Goal: Task Accomplishment & Management: Manage account settings

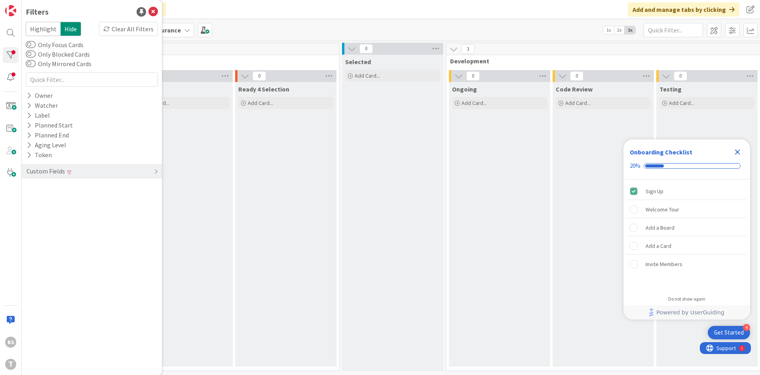
click at [734, 148] on icon "Close Checklist" at bounding box center [736, 151] width 9 height 9
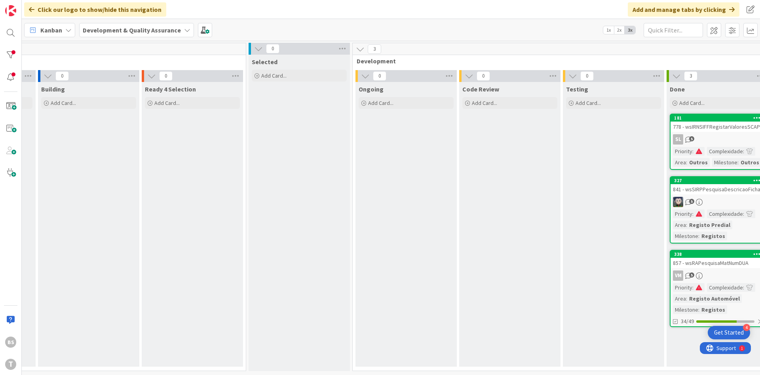
scroll to position [0, 149]
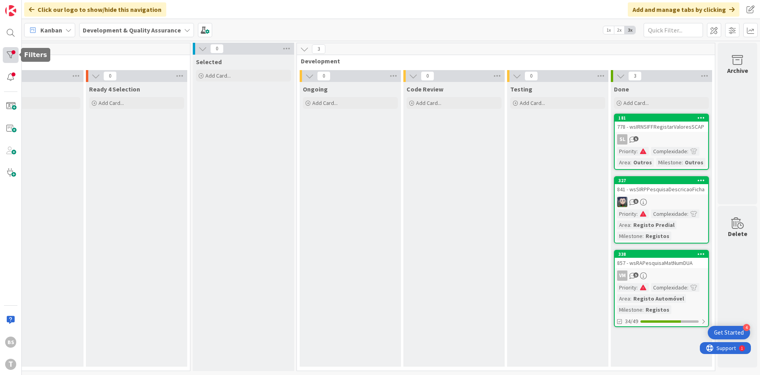
click at [11, 50] on div at bounding box center [11, 55] width 16 height 16
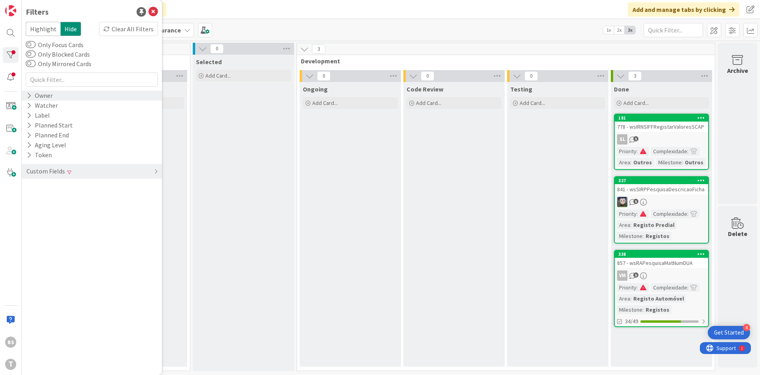
click at [69, 99] on div "Owner" at bounding box center [92, 96] width 140 height 10
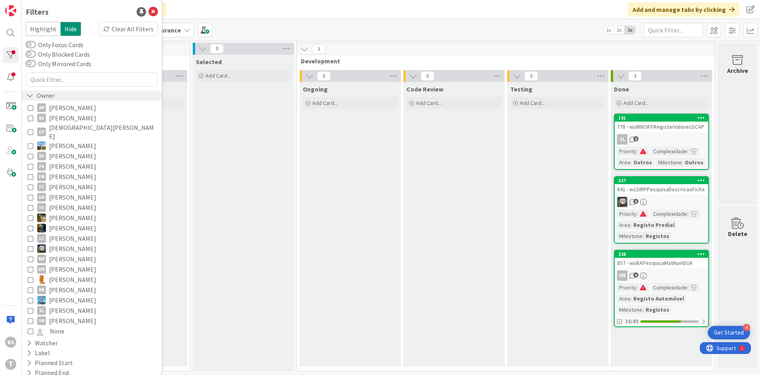
click at [69, 99] on div "Owner" at bounding box center [92, 96] width 140 height 10
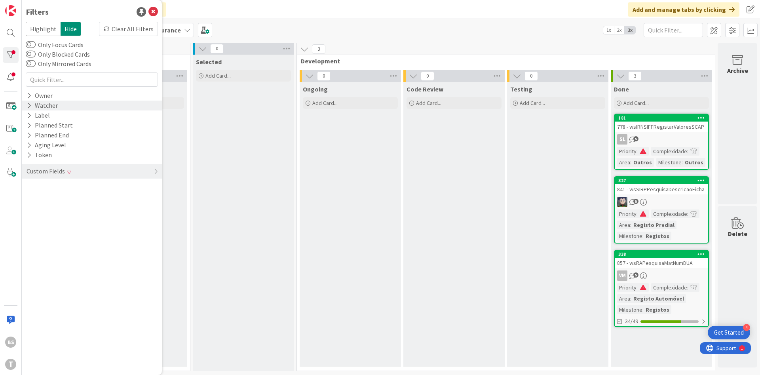
click at [58, 108] on div "Watcher" at bounding box center [92, 105] width 140 height 10
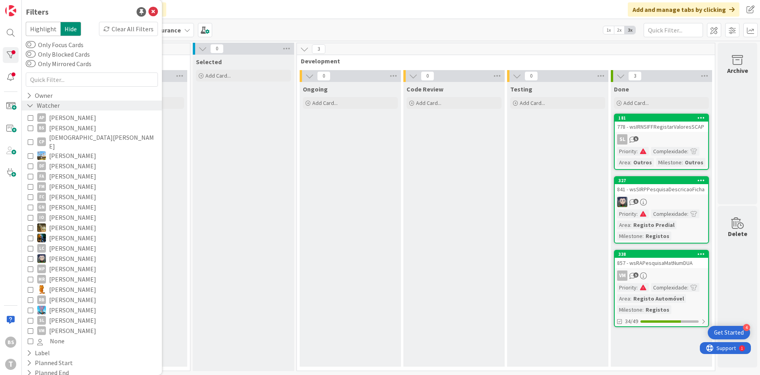
click at [58, 108] on div "Watcher" at bounding box center [43, 105] width 35 height 10
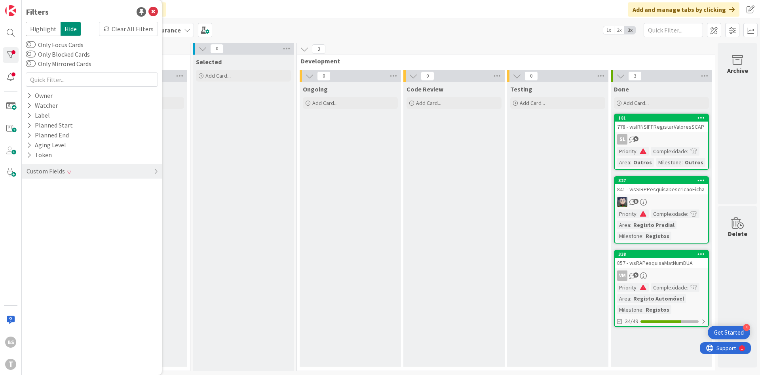
click at [82, 165] on div "Custom Fields" at bounding box center [92, 171] width 140 height 15
click at [85, 190] on div "Priority Clear" at bounding box center [92, 187] width 140 height 10
click at [672, 198] on div "5" at bounding box center [660, 202] width 93 height 10
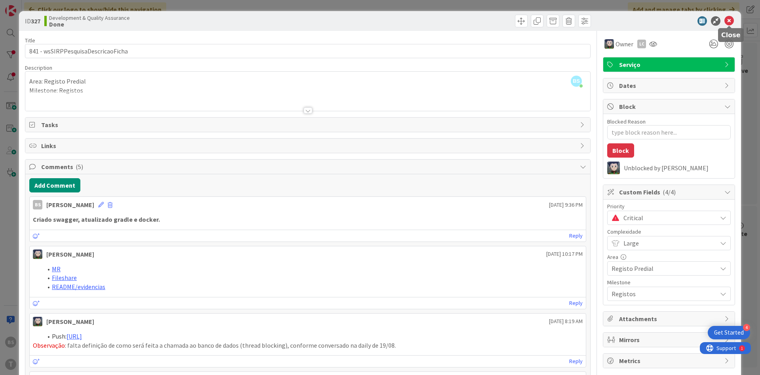
click at [726, 23] on icon at bounding box center [728, 20] width 9 height 9
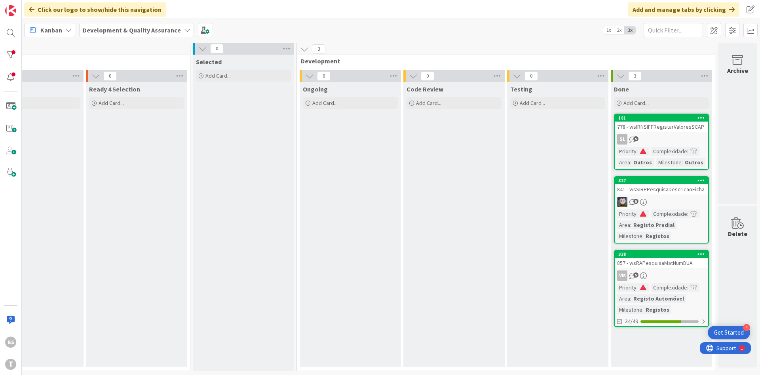
click at [662, 190] on div "841 - wsSIRPPesquisaDescricaoFicha" at bounding box center [660, 189] width 93 height 10
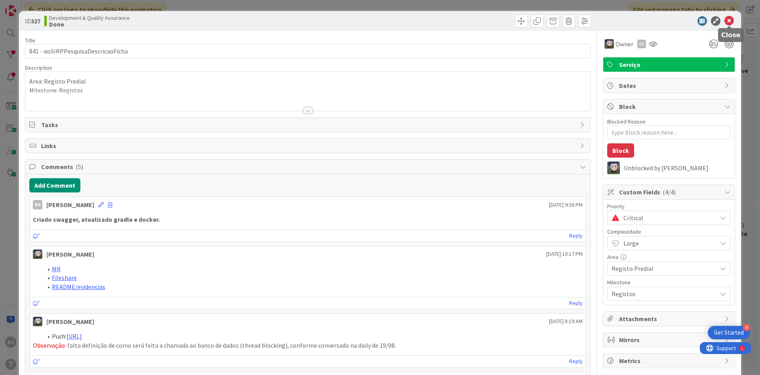
click at [726, 23] on icon at bounding box center [728, 20] width 9 height 9
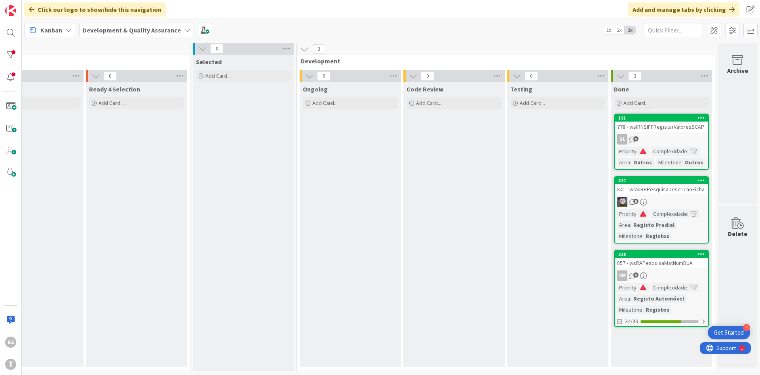
click at [668, 267] on div "857 - wsRAPesquisaMatNumDUA" at bounding box center [660, 263] width 93 height 10
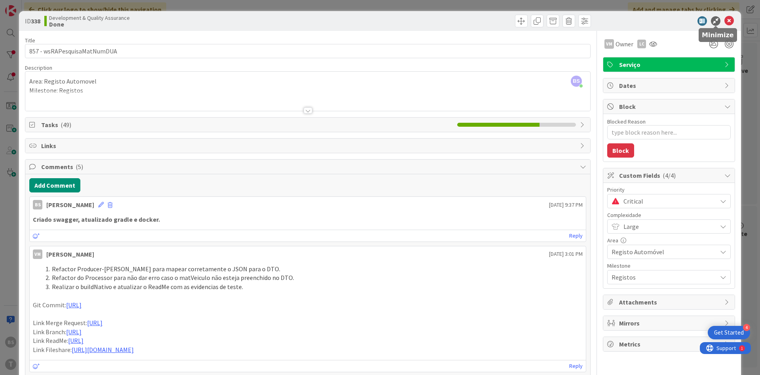
click at [725, 22] on icon at bounding box center [728, 20] width 9 height 9
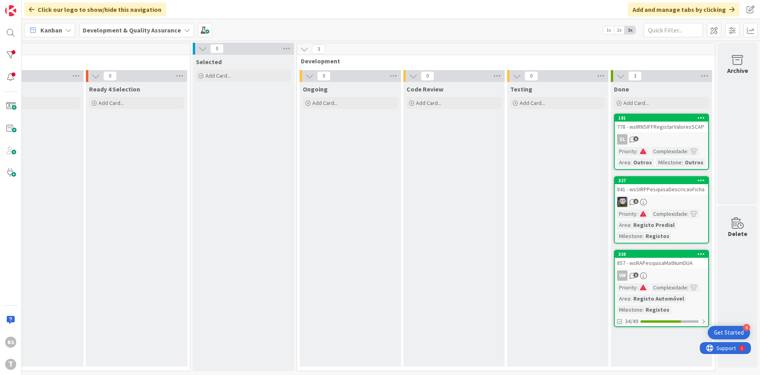
click at [659, 124] on div "778 - wsIRNSIFFRegistarValoresSCAP" at bounding box center [660, 126] width 93 height 10
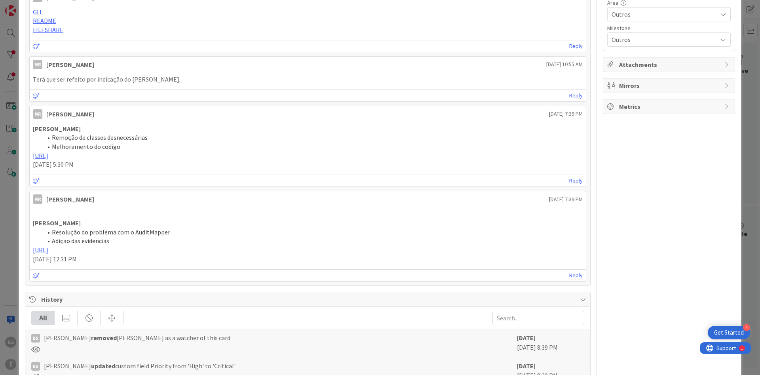
scroll to position [371, 0]
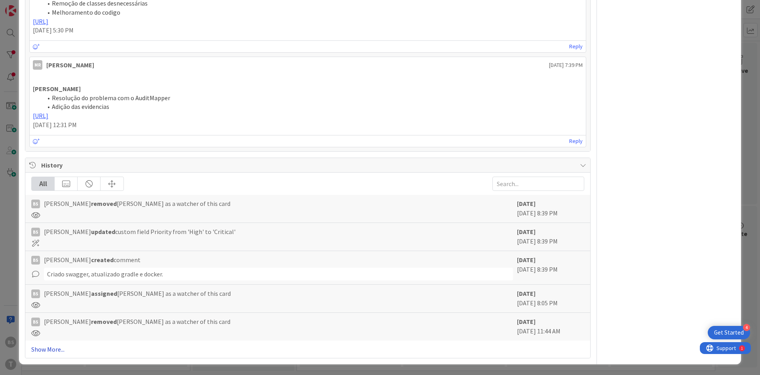
click at [58, 346] on link "Show More..." at bounding box center [307, 348] width 553 height 9
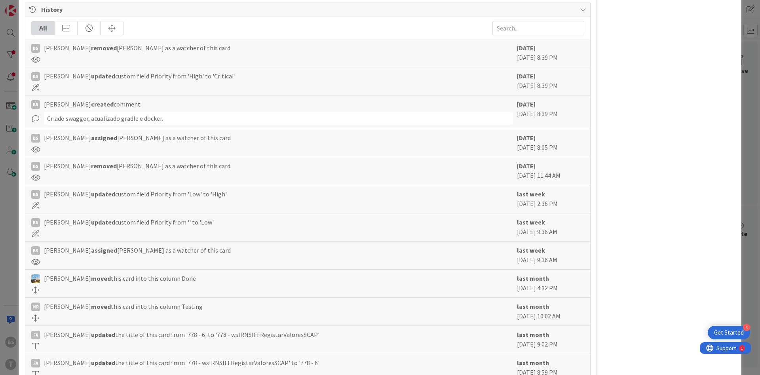
scroll to position [561, 0]
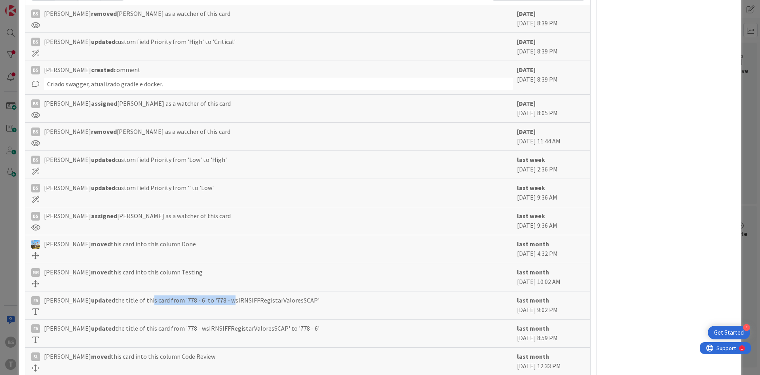
drag, startPoint x: 136, startPoint y: 297, endPoint x: 212, endPoint y: 297, distance: 76.4
click at [212, 297] on span "Felipe Abreu updated the title of this card from '778 - 6' to '778 - wsIRNSIFFR…" at bounding box center [181, 299] width 275 height 9
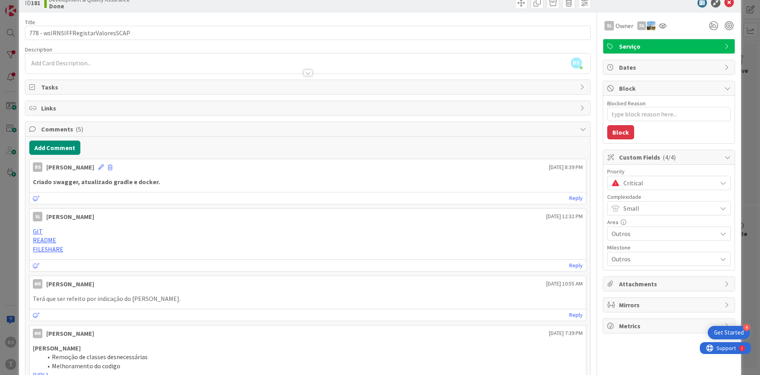
scroll to position [0, 0]
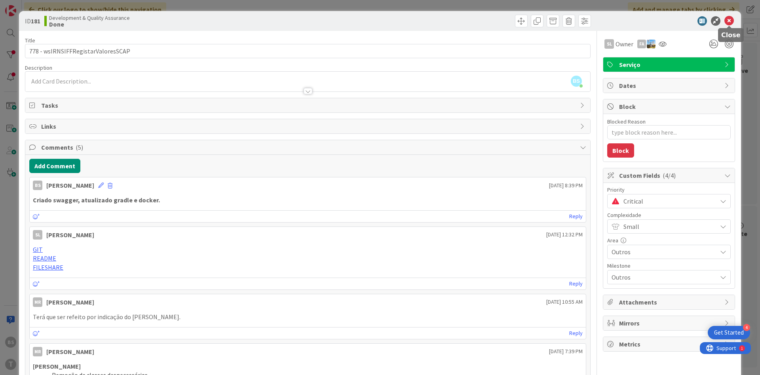
click at [727, 24] on icon at bounding box center [728, 20] width 9 height 9
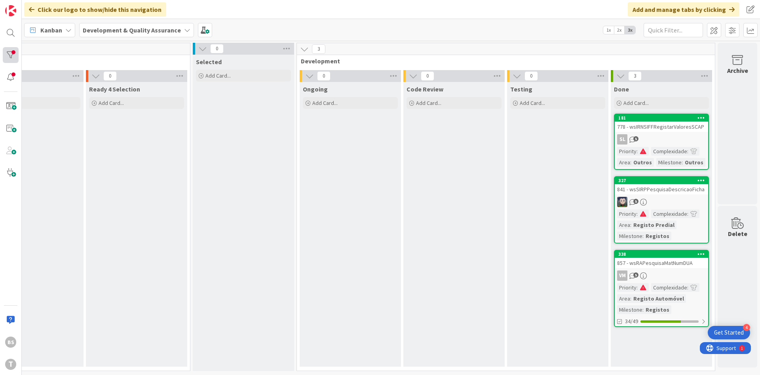
click at [14, 50] on div at bounding box center [11, 55] width 16 height 16
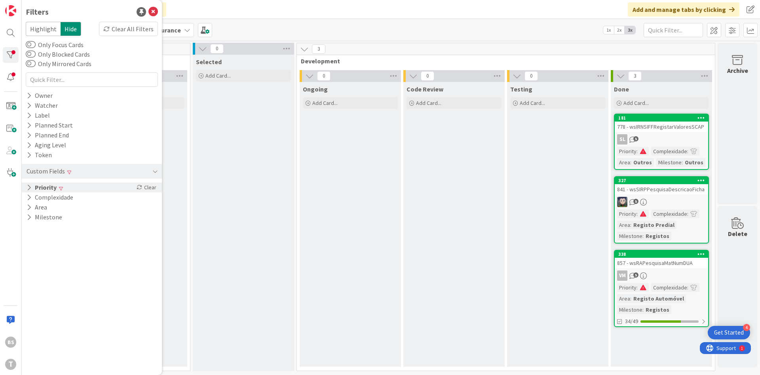
click at [93, 190] on div "Priority Clear" at bounding box center [92, 187] width 140 height 10
click at [51, 197] on span "Critical" at bounding box center [52, 199] width 30 height 10
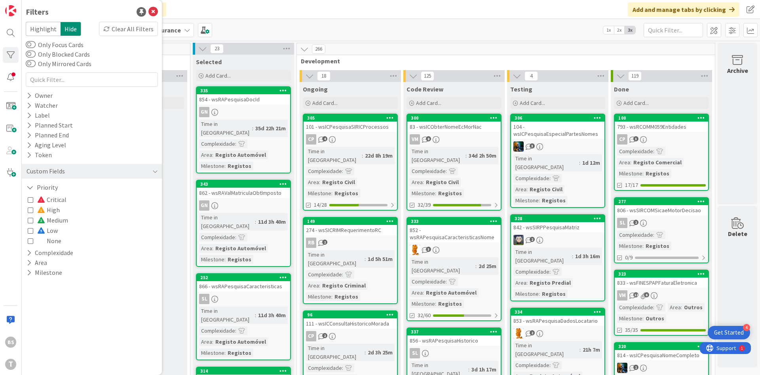
click at [31, 210] on icon at bounding box center [31, 210] width 6 height 6
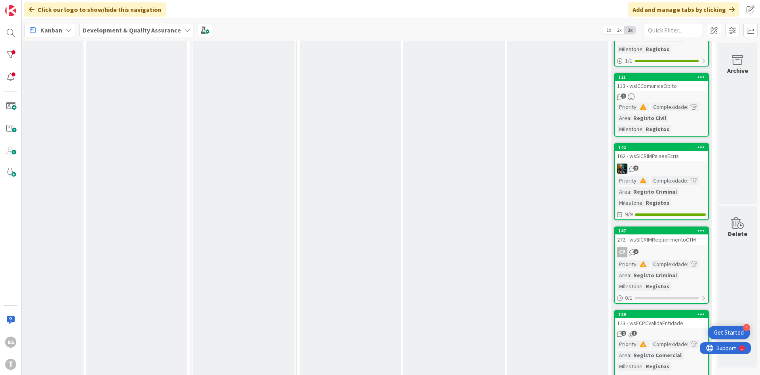
scroll to position [475, 149]
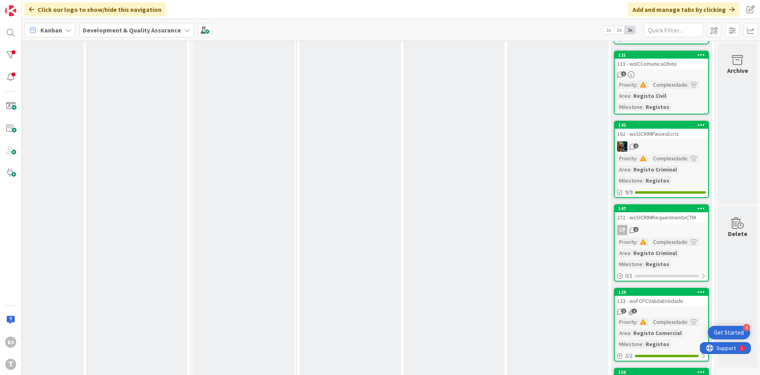
click at [640, 297] on div "123 - wsFCPCValidaEntidade" at bounding box center [660, 301] width 93 height 10
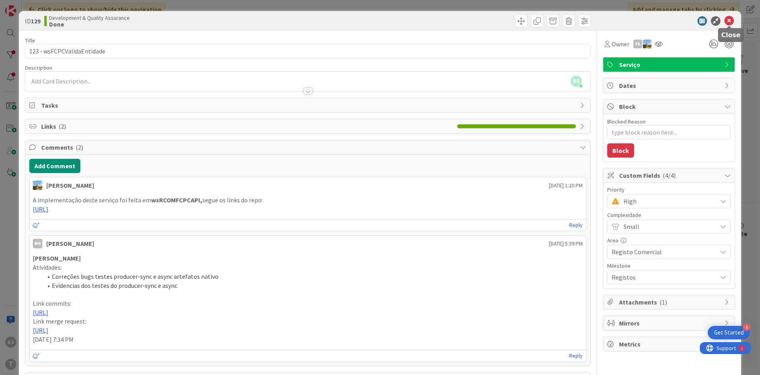
click at [731, 23] on icon at bounding box center [728, 20] width 9 height 9
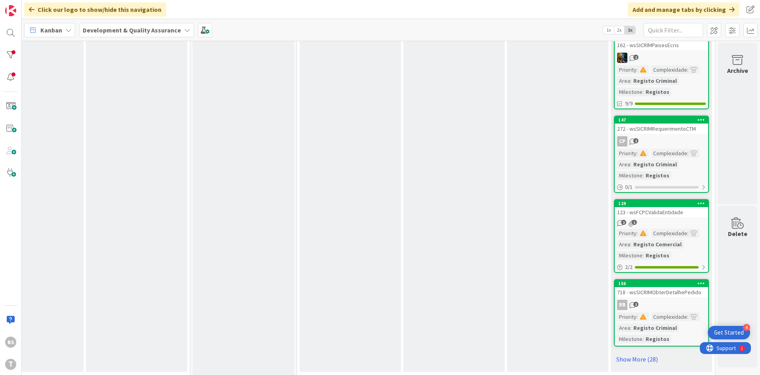
scroll to position [568, 149]
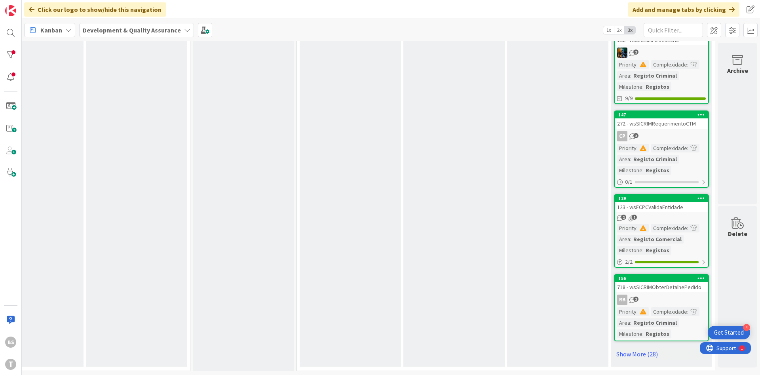
click at [672, 288] on div "718 - wsSICRIMObterDetalhePedido" at bounding box center [660, 287] width 93 height 10
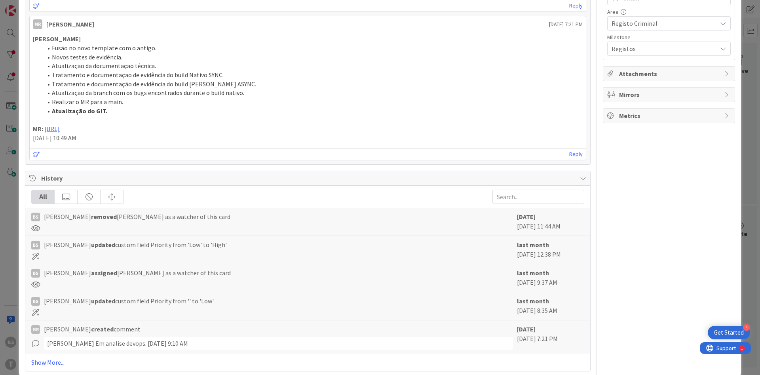
scroll to position [242, 0]
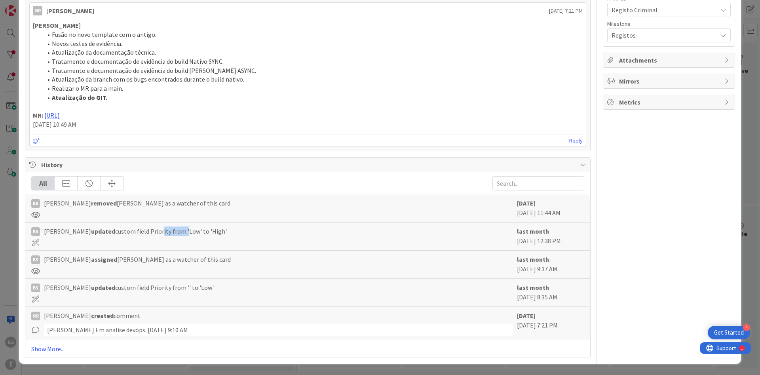
drag, startPoint x: 149, startPoint y: 232, endPoint x: 171, endPoint y: 230, distance: 22.6
click at [171, 230] on span "Bruno Souza updated custom field Priority from 'Low' to 'High'" at bounding box center [135, 230] width 183 height 9
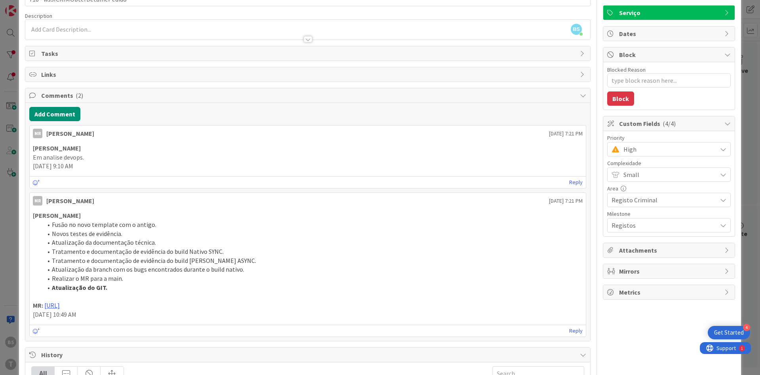
scroll to position [0, 0]
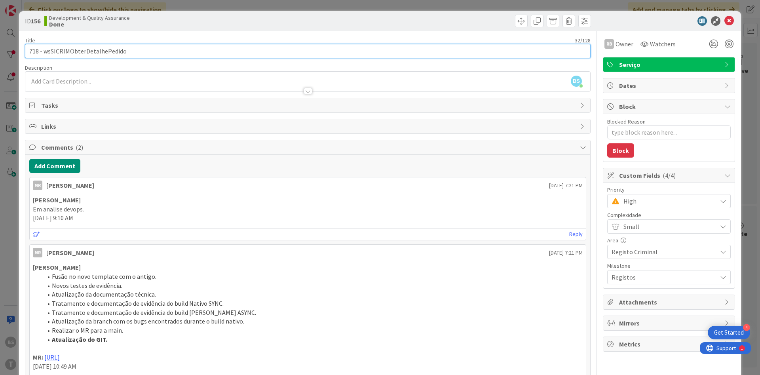
click at [102, 55] on input "718 - wsSICRIMObterDetalhePedido" at bounding box center [307, 51] width 565 height 14
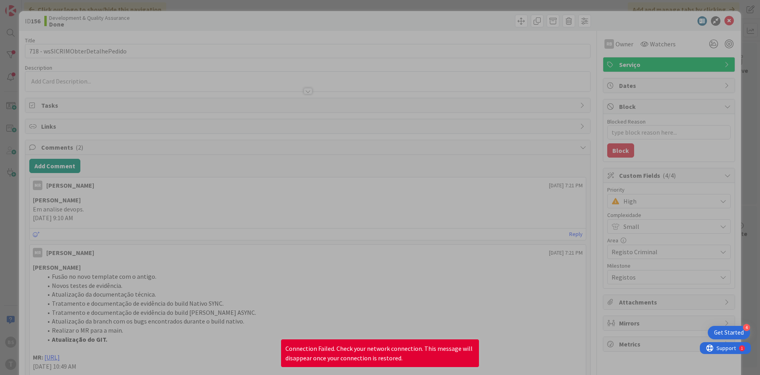
click at [210, 105] on div at bounding box center [380, 187] width 760 height 375
click at [538, 64] on div at bounding box center [380, 187] width 760 height 375
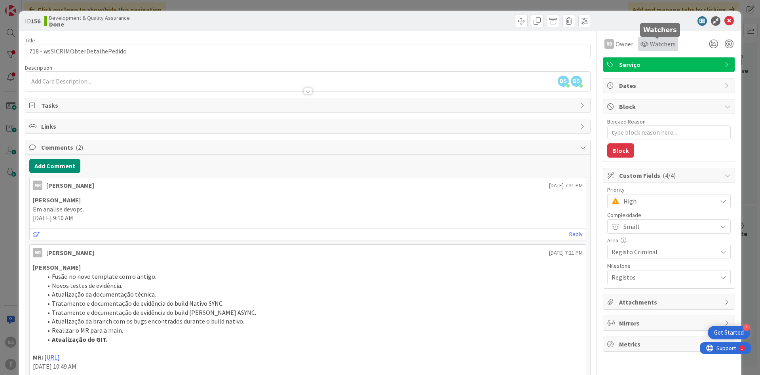
click at [665, 46] on span "Watchers" at bounding box center [663, 43] width 26 height 9
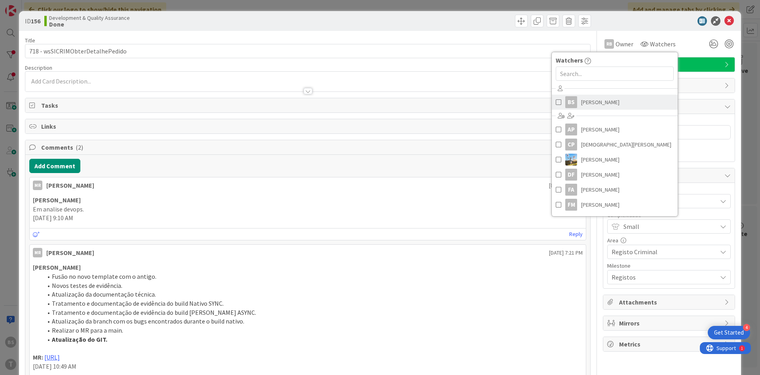
click at [591, 102] on span "[PERSON_NAME]" at bounding box center [600, 102] width 38 height 12
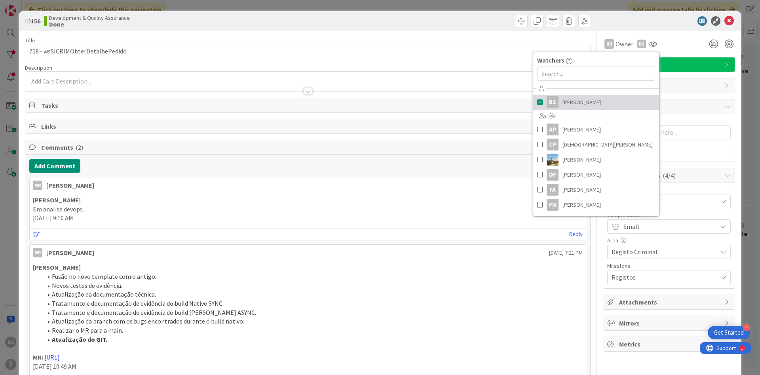
type textarea "x"
click at [462, 40] on div "Title 32 / 128" at bounding box center [307, 40] width 565 height 7
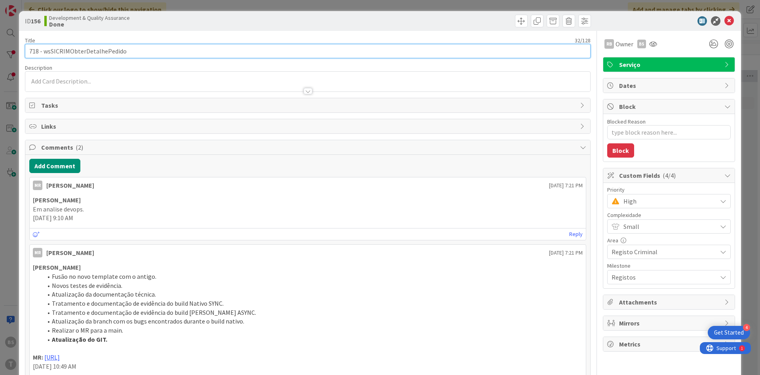
click at [85, 53] on input "718 - wsSICRIMObterDetalhePedido" at bounding box center [307, 51] width 565 height 14
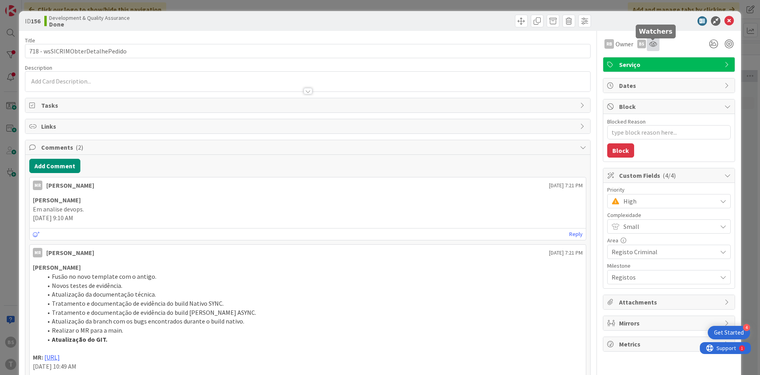
click at [653, 43] on icon at bounding box center [653, 44] width 8 height 6
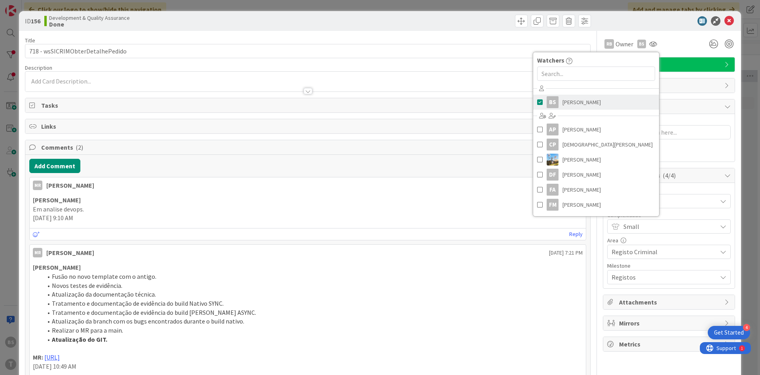
click at [586, 95] on link "BS [PERSON_NAME]" at bounding box center [596, 102] width 126 height 15
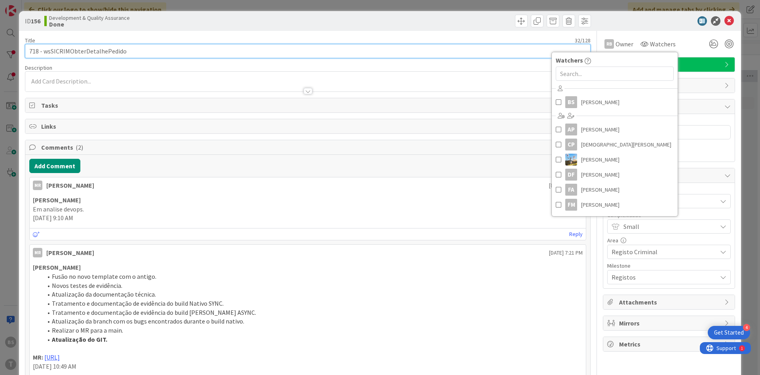
click at [480, 49] on input "718 - wsSICRIMObterDetalhePedido" at bounding box center [307, 51] width 565 height 14
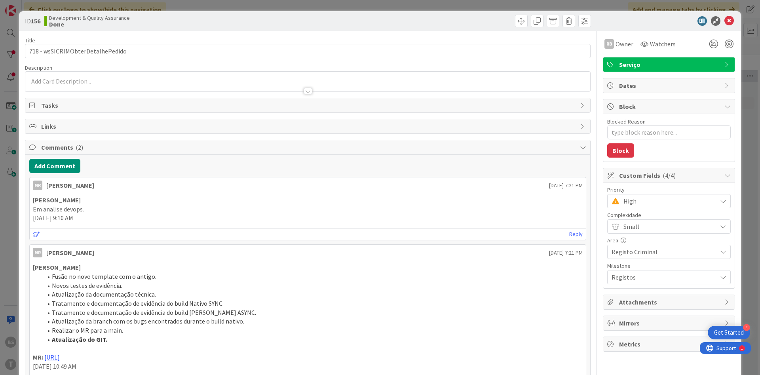
click at [657, 199] on span "High" at bounding box center [667, 200] width 89 height 11
click at [641, 238] on span "Critical" at bounding box center [680, 234] width 92 height 12
click at [726, 18] on icon at bounding box center [728, 20] width 9 height 9
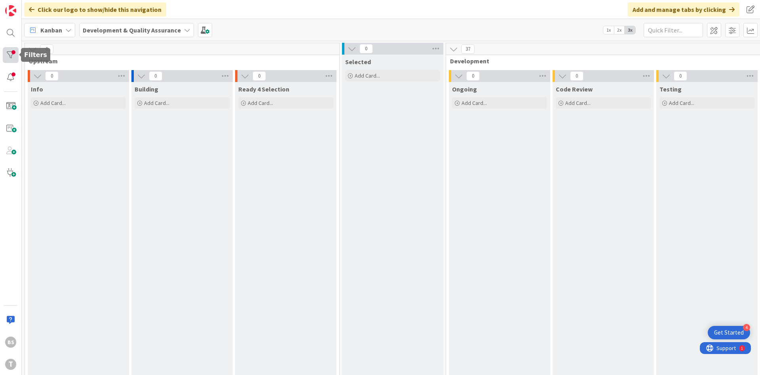
click at [14, 58] on div at bounding box center [11, 55] width 16 height 16
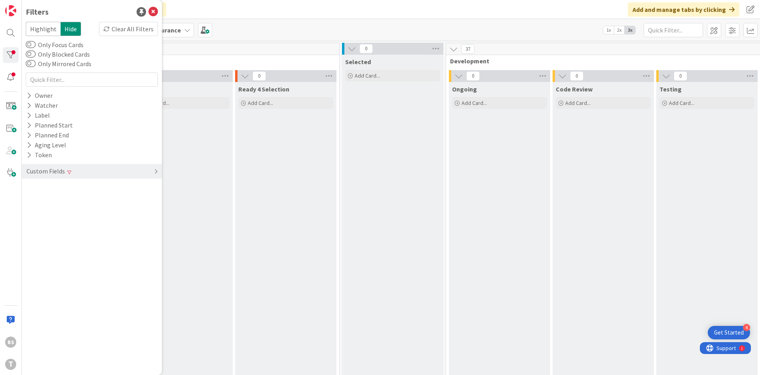
click at [74, 177] on div "Custom Fields" at bounding box center [92, 171] width 140 height 15
click at [68, 189] on div "Priority Clear" at bounding box center [92, 187] width 140 height 10
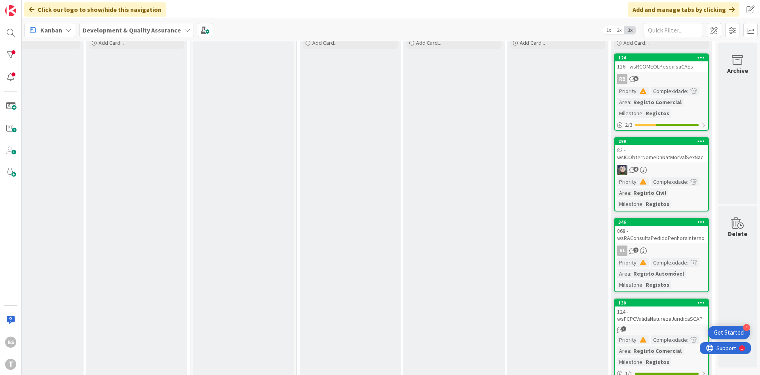
scroll to position [142, 149]
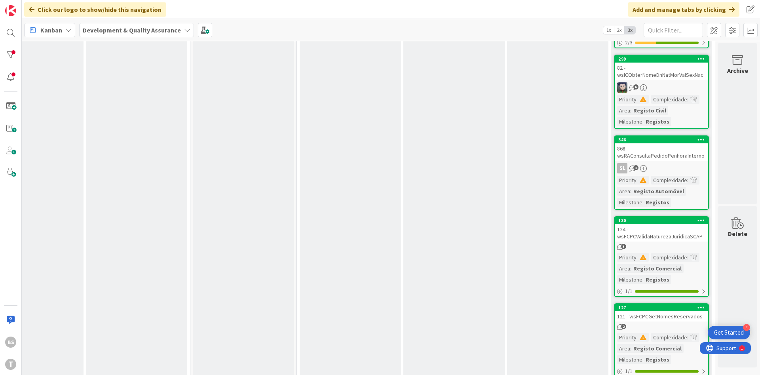
click at [658, 157] on div "868 - wsRAConsultaPedidoPenhoraInterno" at bounding box center [660, 151] width 93 height 17
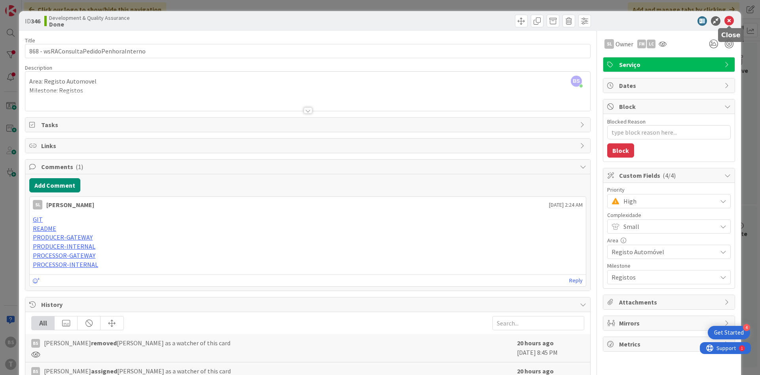
click at [732, 21] on icon at bounding box center [728, 20] width 9 height 9
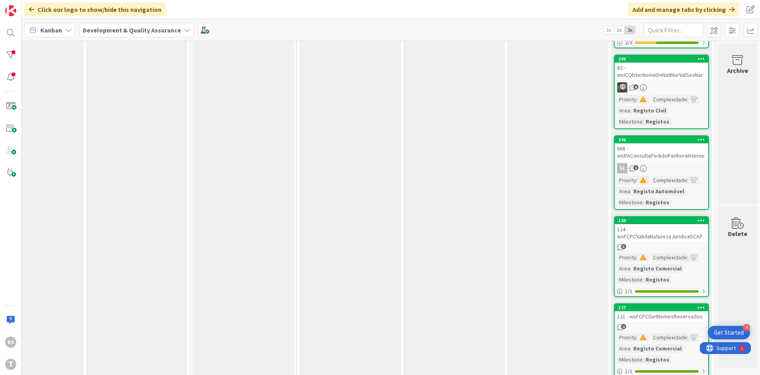
scroll to position [285, 149]
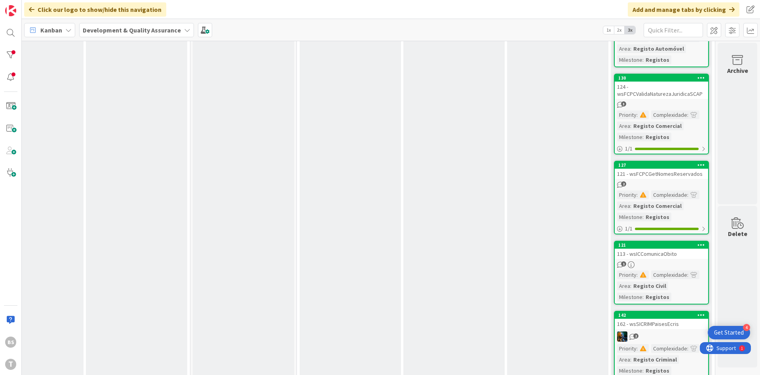
click at [674, 257] on div "113 - wsICComunicaObito" at bounding box center [660, 253] width 93 height 10
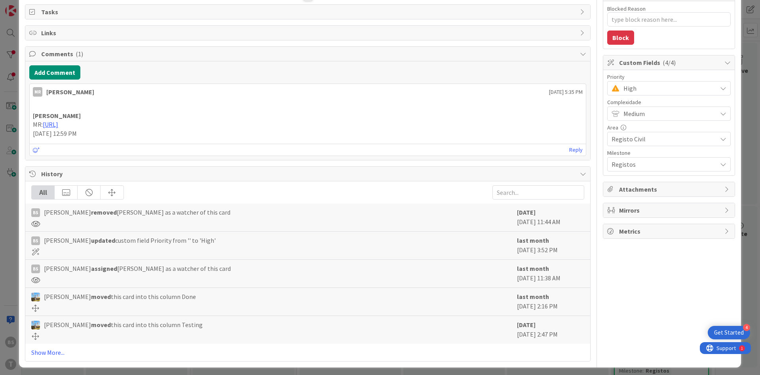
scroll to position [116, 0]
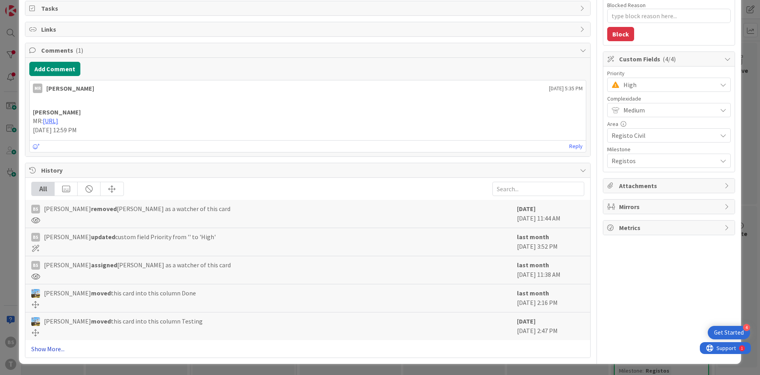
click at [47, 349] on link "Show More..." at bounding box center [307, 348] width 553 height 9
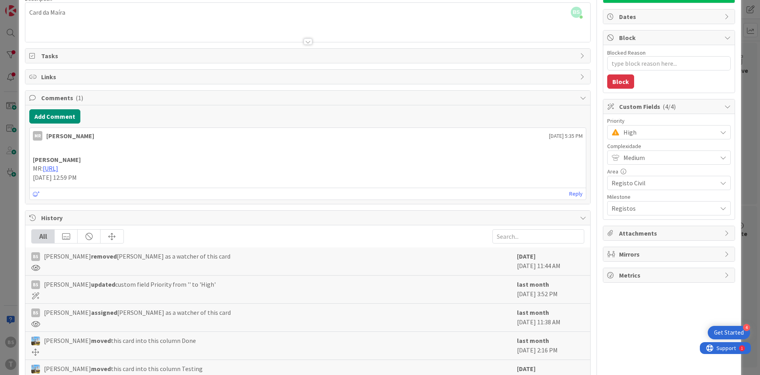
scroll to position [0, 0]
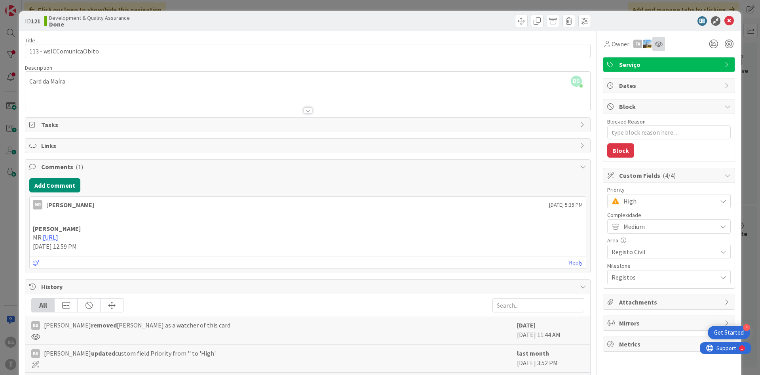
click at [661, 47] on div at bounding box center [658, 44] width 13 height 14
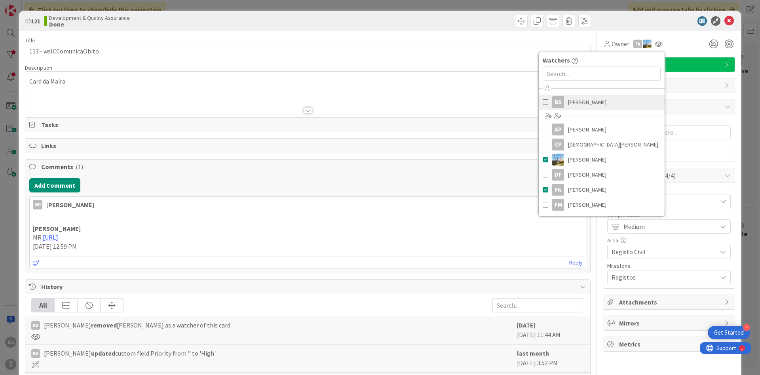
click at [585, 107] on span "[PERSON_NAME]" at bounding box center [587, 102] width 38 height 12
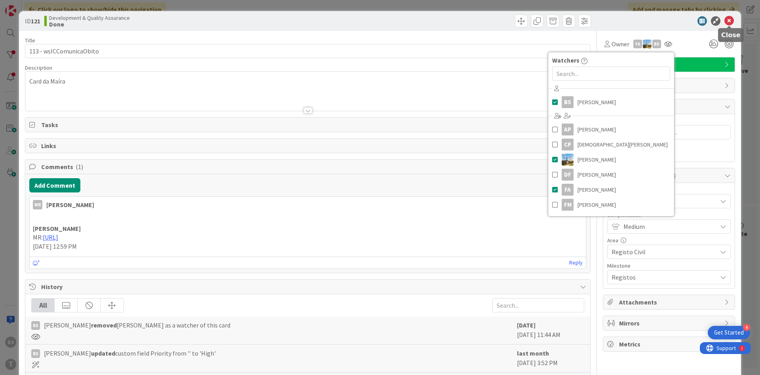
click at [728, 20] on icon at bounding box center [728, 20] width 9 height 9
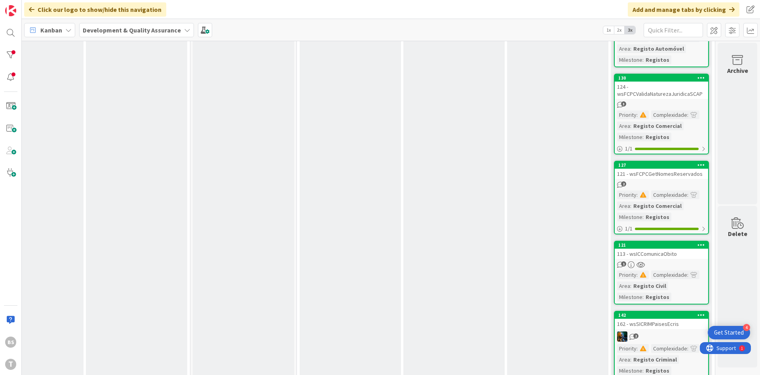
click at [668, 258] on div "113 - wsICComunicaObito" at bounding box center [660, 253] width 93 height 10
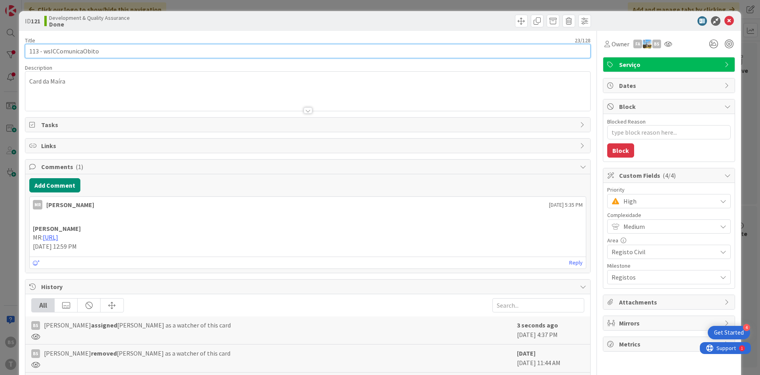
click at [87, 53] on input "113 - wsICComunicaObito" at bounding box center [307, 51] width 565 height 14
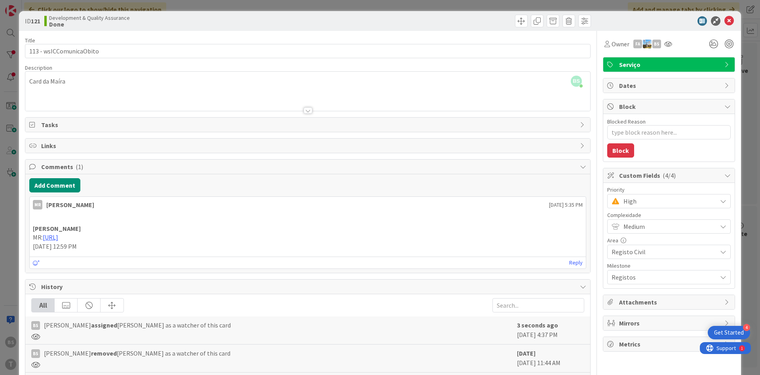
click at [642, 199] on span "High" at bounding box center [667, 200] width 89 height 11
click at [648, 234] on span "Critical" at bounding box center [680, 234] width 92 height 12
click at [667, 42] on icon at bounding box center [668, 44] width 8 height 6
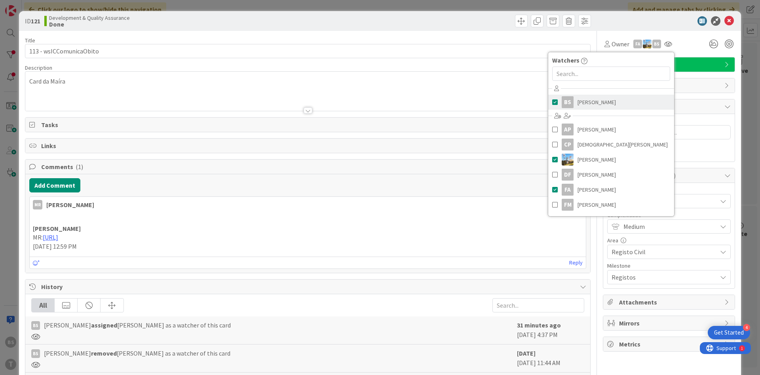
click at [586, 104] on span "[PERSON_NAME]" at bounding box center [596, 102] width 38 height 12
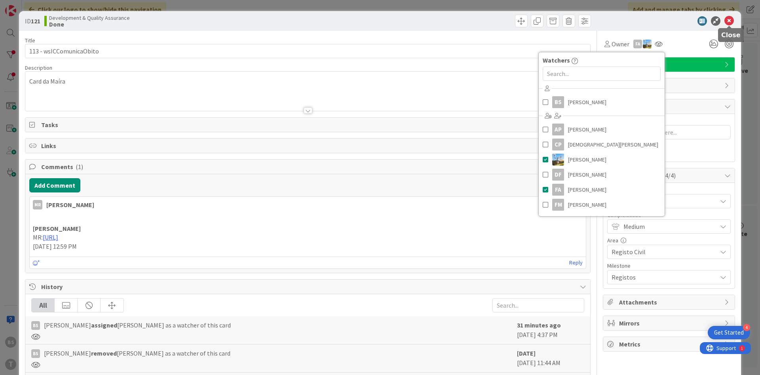
click at [729, 23] on icon at bounding box center [728, 20] width 9 height 9
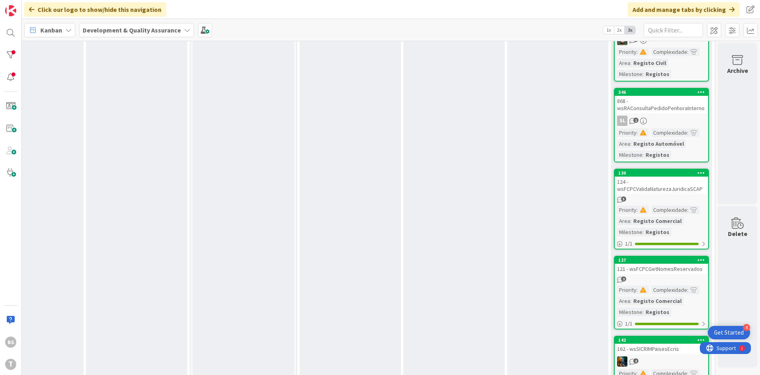
scroll to position [285, 149]
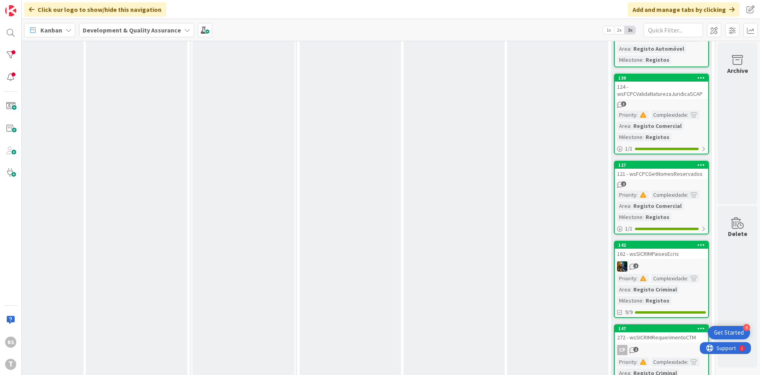
click at [636, 174] on div "121 - wsFCPCGetNomesReservados" at bounding box center [660, 174] width 93 height 10
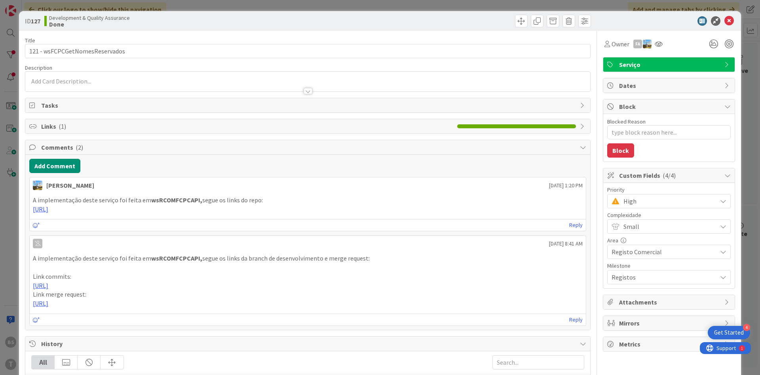
scroll to position [179, 0]
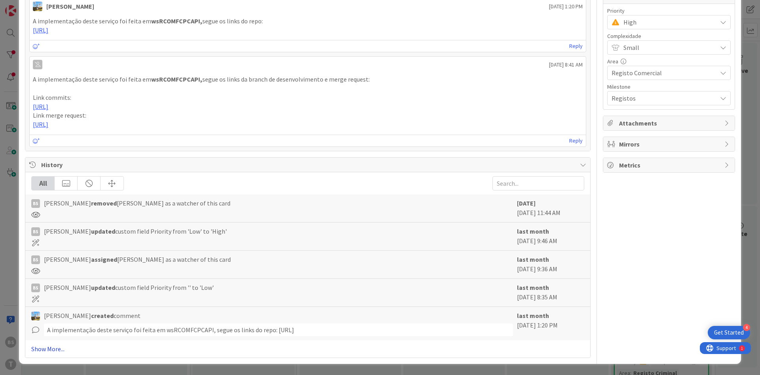
click at [47, 347] on link "Show More..." at bounding box center [307, 348] width 553 height 9
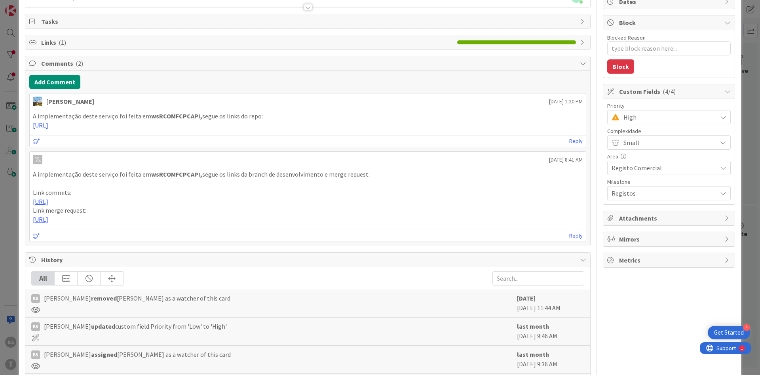
scroll to position [0, 0]
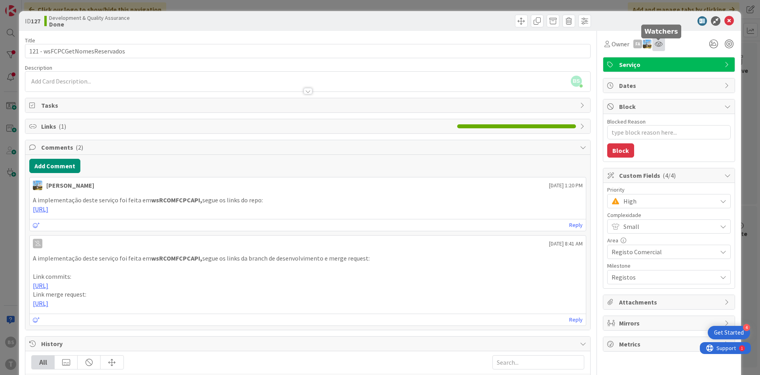
click at [661, 46] on icon at bounding box center [658, 44] width 8 height 6
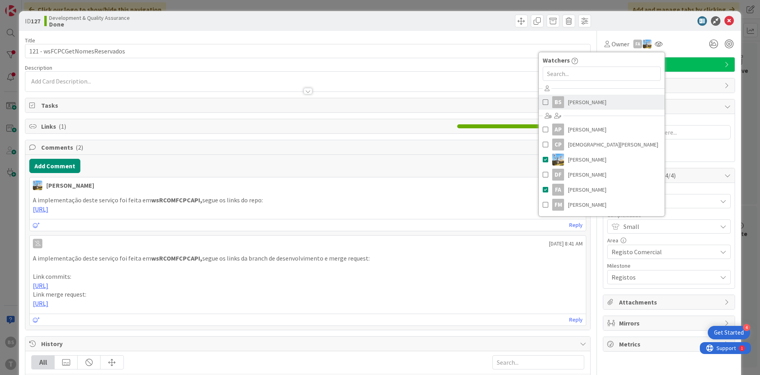
click at [583, 104] on span "[PERSON_NAME]" at bounding box center [587, 102] width 38 height 12
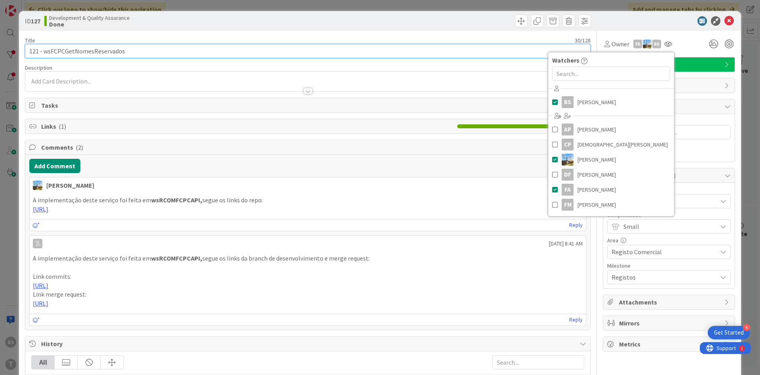
click at [99, 53] on input "121 - wsFCPCGetNomesReservados" at bounding box center [307, 51] width 565 height 14
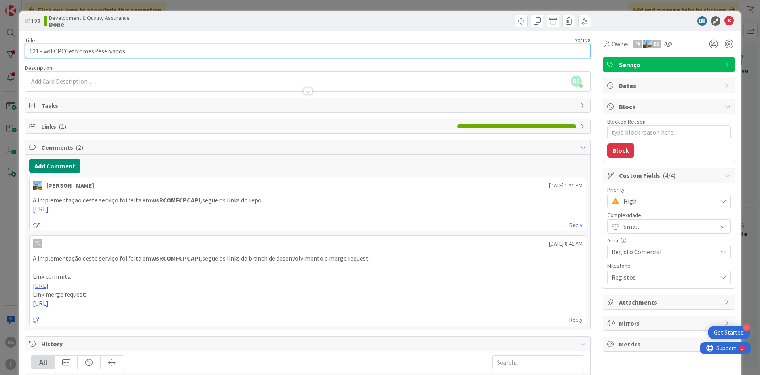
click at [85, 49] on input "121 - wsFCPCGetNomesReservados" at bounding box center [307, 51] width 565 height 14
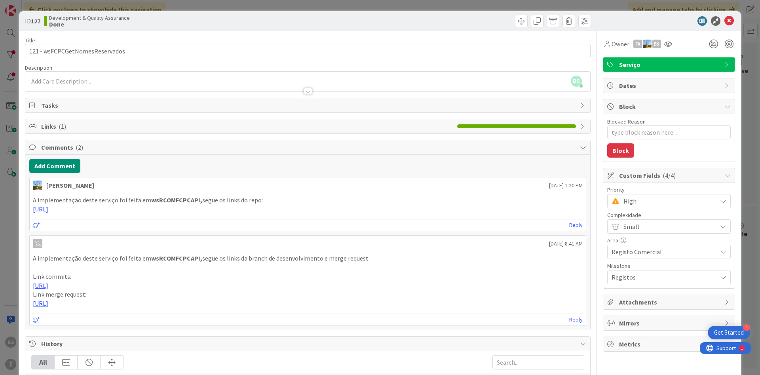
click at [180, 198] on strong "wsRCOMFCPCAPI," at bounding box center [176, 200] width 51 height 8
copy p "A implementação deste serviço foi feita em wsRCOMFCPCAPI"
click at [667, 44] on icon at bounding box center [668, 44] width 8 height 6
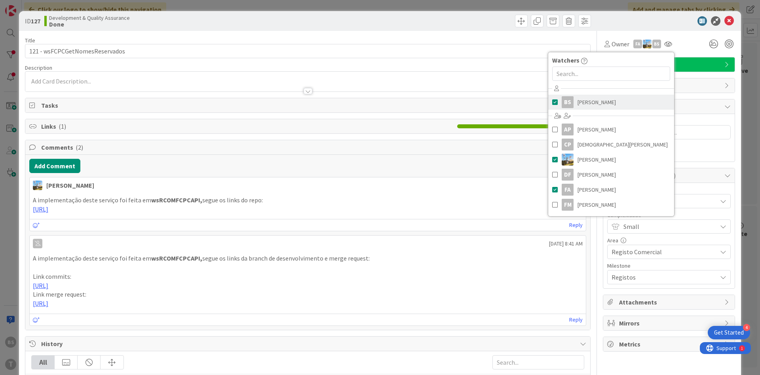
click at [621, 106] on link "BS [PERSON_NAME]" at bounding box center [611, 102] width 126 height 15
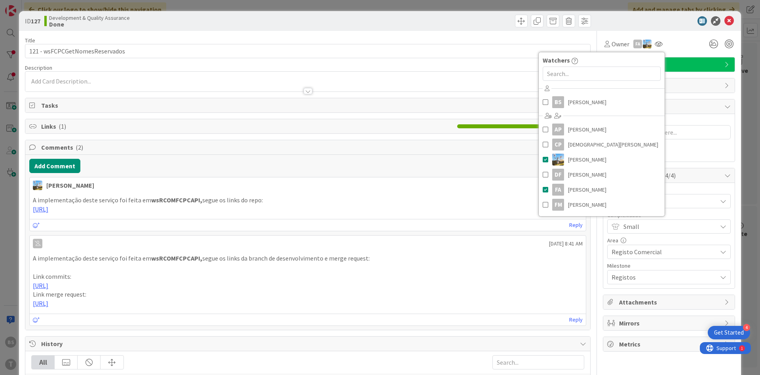
click at [679, 41] on div "Owner FA Watchers BS [PERSON_NAME] [PERSON_NAME] CP [PERSON_NAME] DF [PERSON_NA…" at bounding box center [669, 44] width 132 height 14
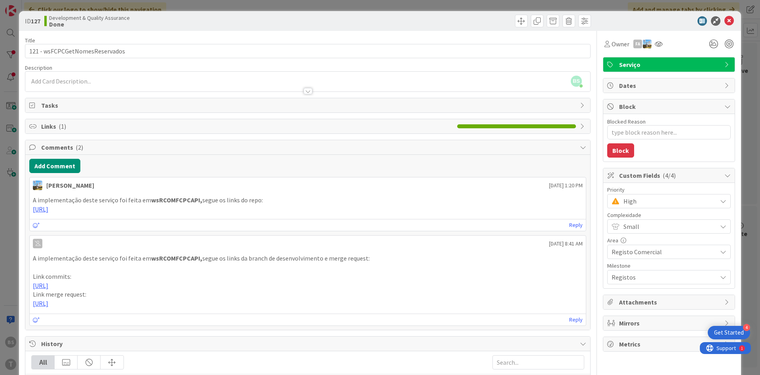
click at [665, 202] on span "High" at bounding box center [667, 200] width 89 height 11
click at [641, 236] on span "Critical" at bounding box center [680, 234] width 92 height 12
click at [730, 23] on icon at bounding box center [728, 20] width 9 height 9
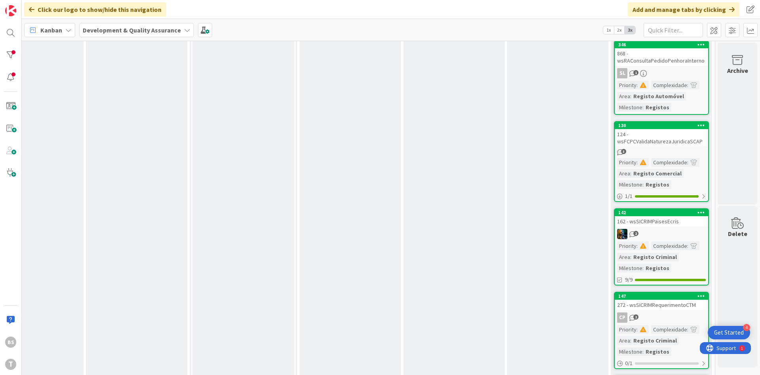
scroll to position [0, 149]
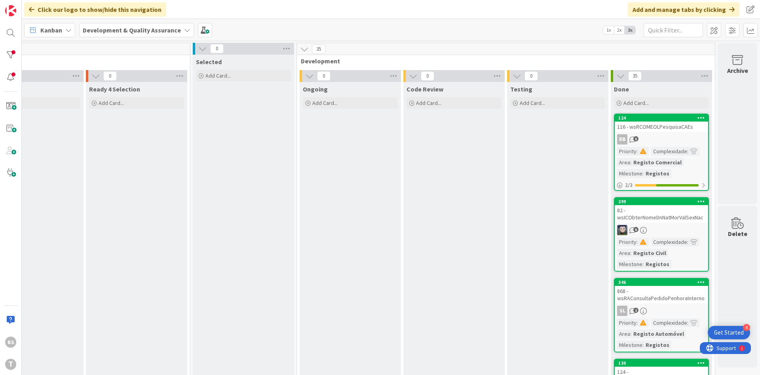
click at [633, 215] on div "82 - wsICObterNomeDnNatMorValSexNac" at bounding box center [660, 213] width 93 height 17
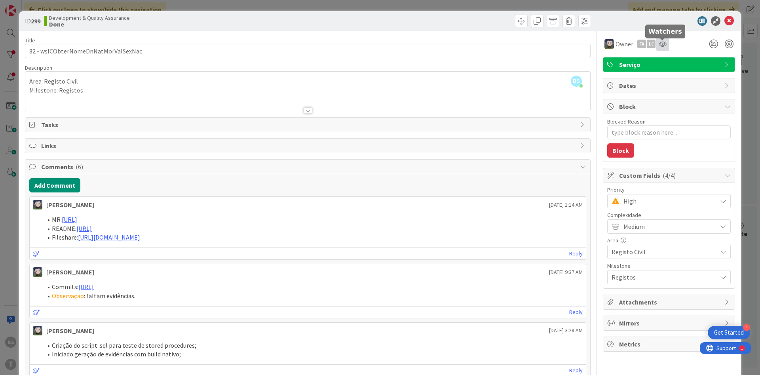
click at [662, 45] on icon at bounding box center [662, 44] width 8 height 6
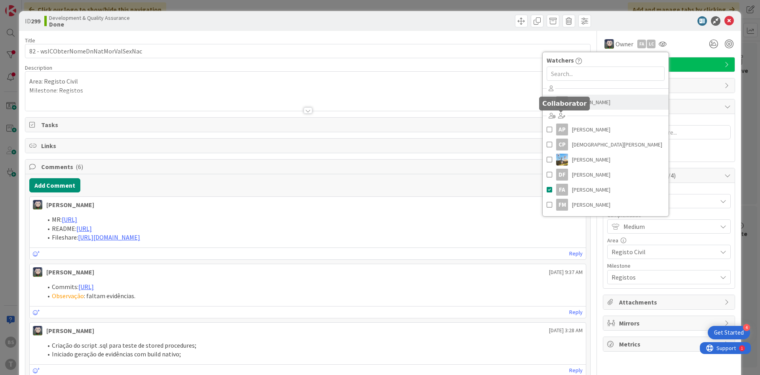
click at [566, 105] on div "BS" at bounding box center [562, 102] width 12 height 12
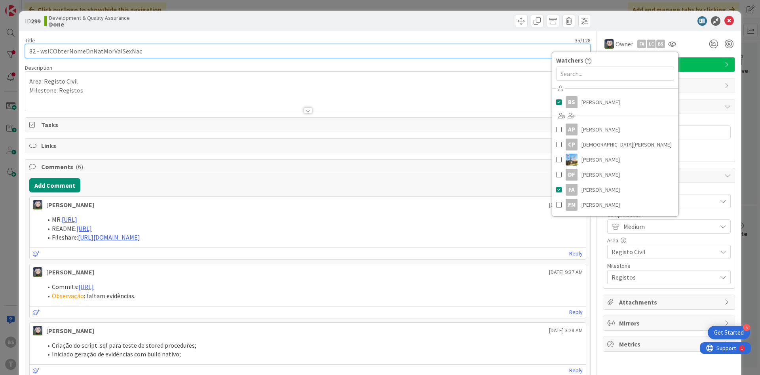
click at [220, 47] on input "82 - wsICObterNomeDnNatMorValSexNac" at bounding box center [307, 51] width 565 height 14
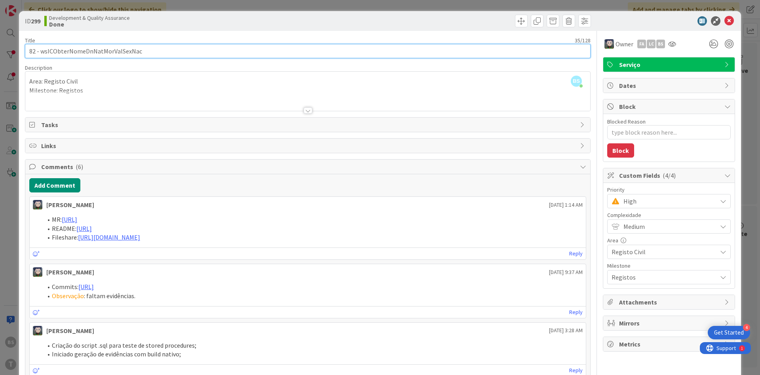
click at [123, 53] on input "82 - wsICObterNomeDnNatMorValSexNac" at bounding box center [307, 51] width 565 height 14
click at [107, 50] on input "82 - wsICObterNomeDnNatMorValSexNac" at bounding box center [307, 51] width 565 height 14
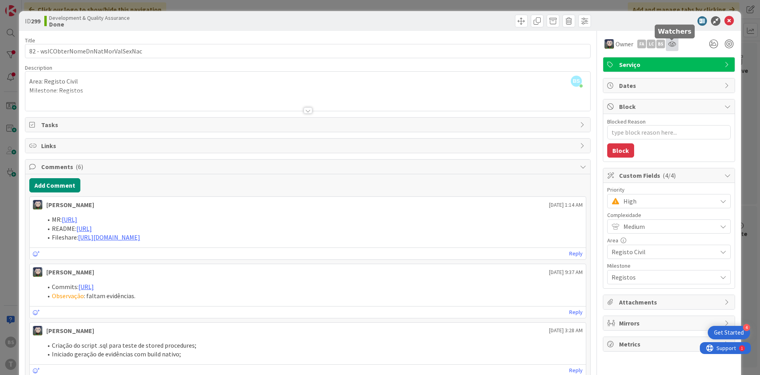
click at [669, 42] on icon at bounding box center [672, 44] width 8 height 6
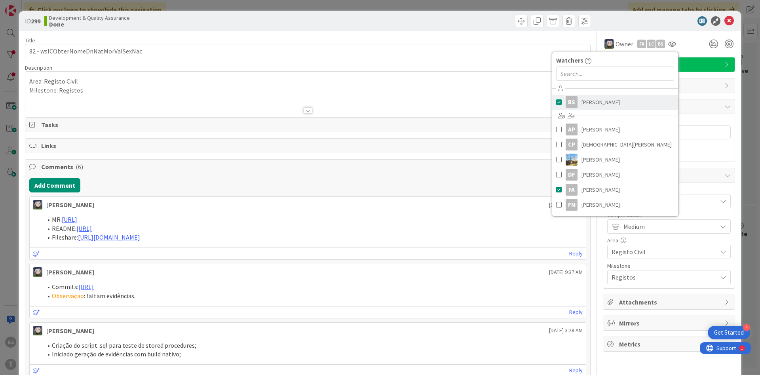
click at [580, 102] on link "BS [PERSON_NAME]" at bounding box center [615, 102] width 126 height 15
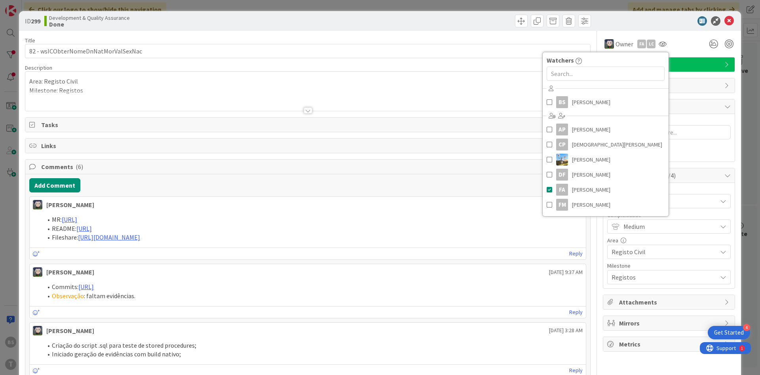
click at [716, 149] on div "Blocked Reason 0 / 256 Block" at bounding box center [668, 137] width 131 height 47
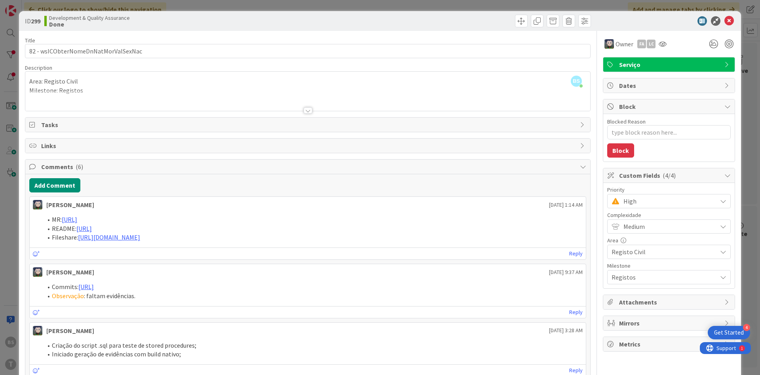
click at [657, 198] on span "High" at bounding box center [667, 200] width 89 height 11
click at [640, 236] on span "Critical" at bounding box center [680, 234] width 92 height 12
type textarea "x"
click at [731, 22] on icon at bounding box center [728, 20] width 9 height 9
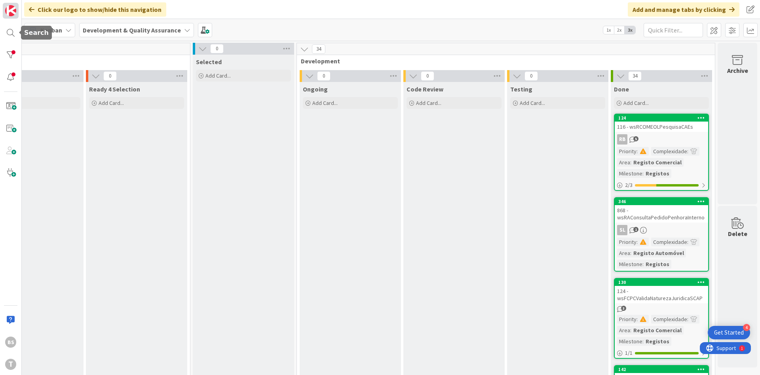
click at [7, 15] on img at bounding box center [10, 10] width 11 height 11
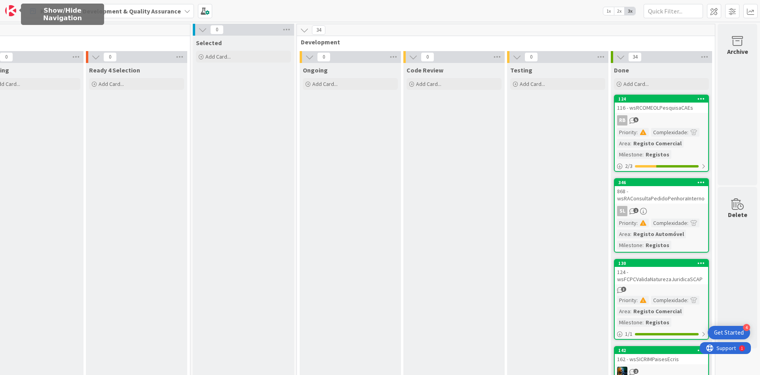
scroll to position [0, 127]
click at [7, 15] on img at bounding box center [10, 10] width 11 height 11
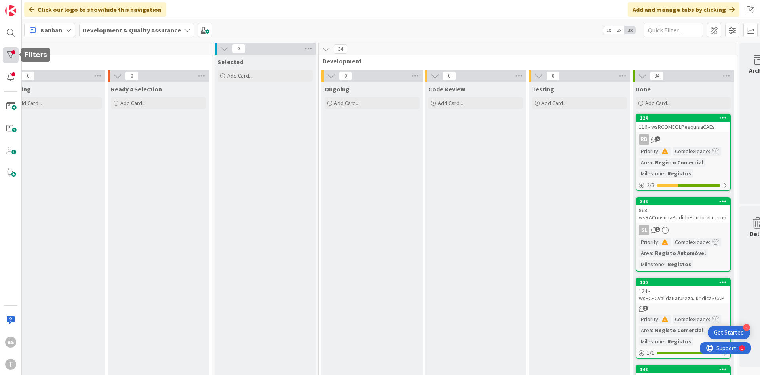
click at [14, 56] on div at bounding box center [11, 55] width 16 height 16
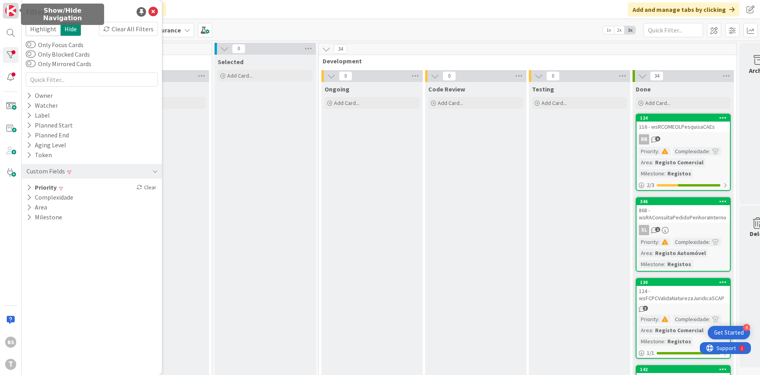
click at [7, 12] on img at bounding box center [10, 10] width 11 height 11
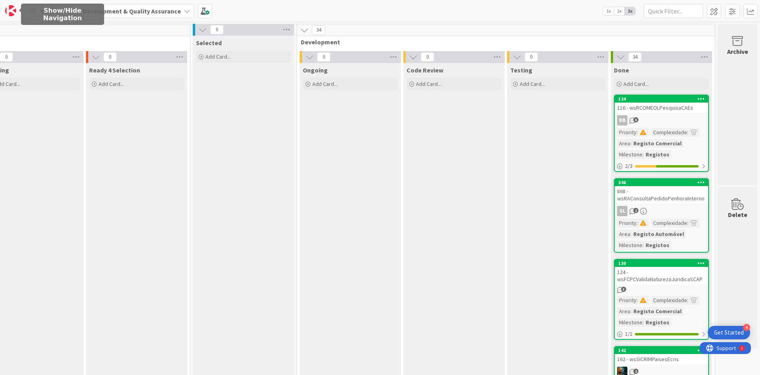
click at [7, 12] on img at bounding box center [10, 10] width 11 height 11
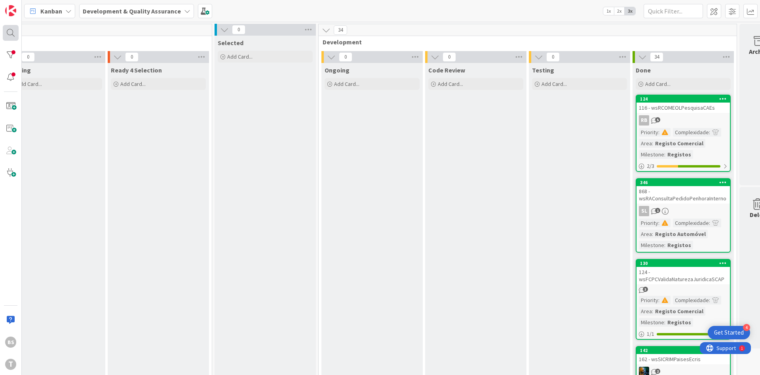
click at [13, 31] on div at bounding box center [11, 33] width 16 height 16
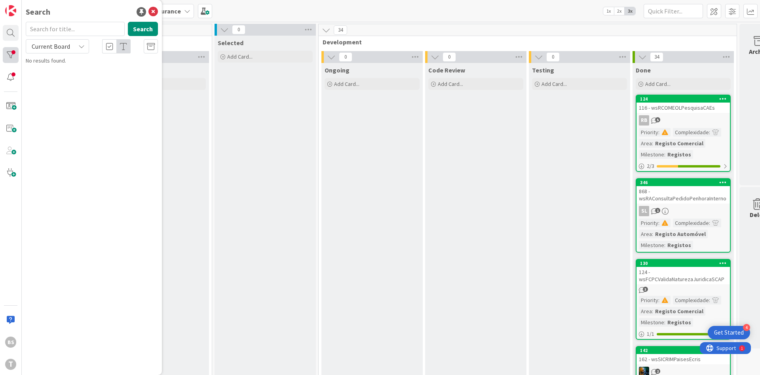
click at [16, 51] on div at bounding box center [11, 55] width 16 height 16
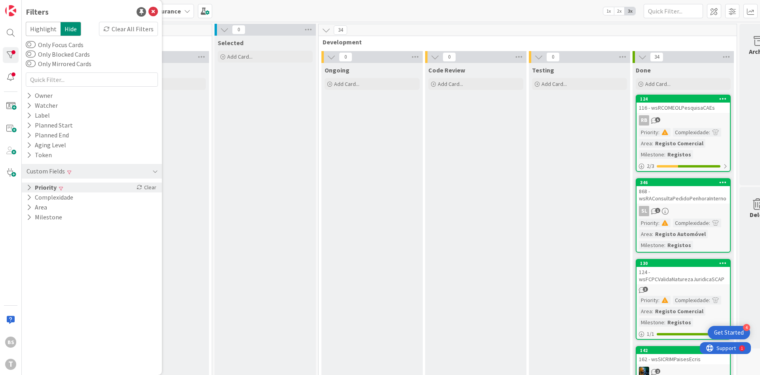
click at [79, 191] on div "Priority Clear" at bounding box center [92, 187] width 140 height 10
click at [31, 209] on icon at bounding box center [31, 210] width 6 height 6
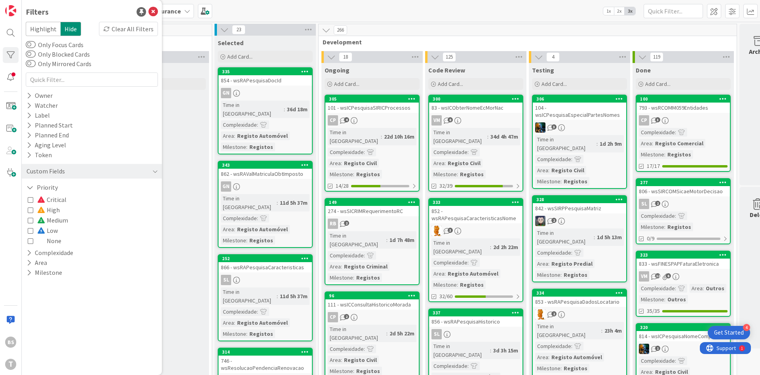
click at [14, 210] on div "BS T" at bounding box center [11, 187] width 22 height 375
click at [12, 9] on img at bounding box center [10, 10] width 11 height 11
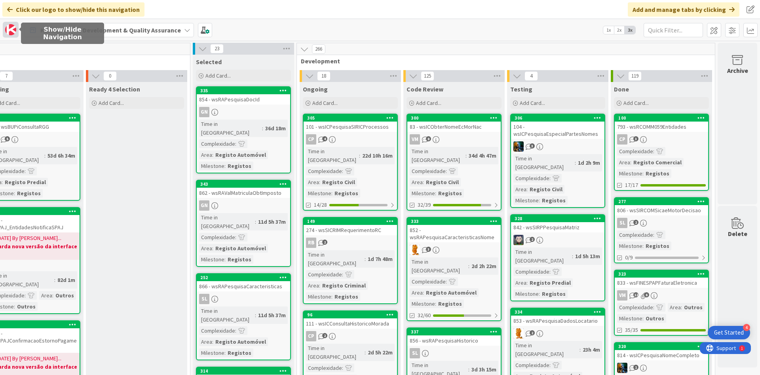
click at [8, 35] on img at bounding box center [10, 29] width 11 height 11
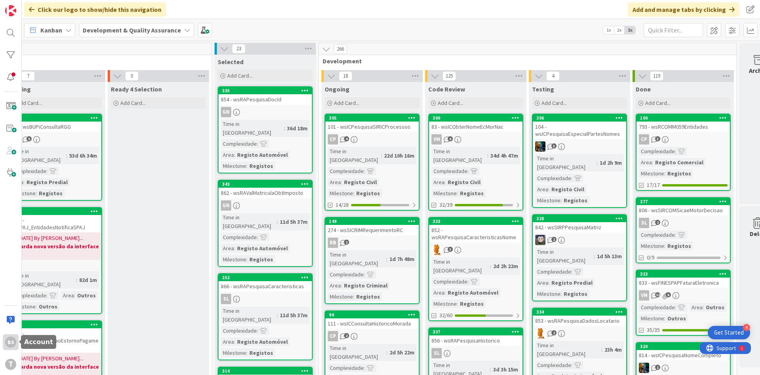
click at [16, 347] on div "BS" at bounding box center [11, 342] width 16 height 16
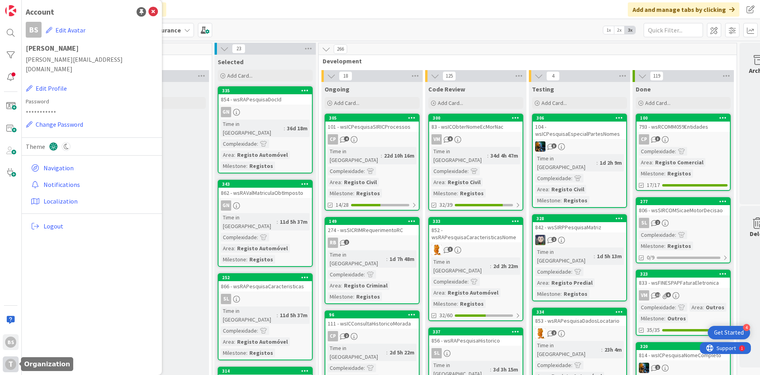
click at [8, 364] on div "T" at bounding box center [10, 363] width 11 height 11
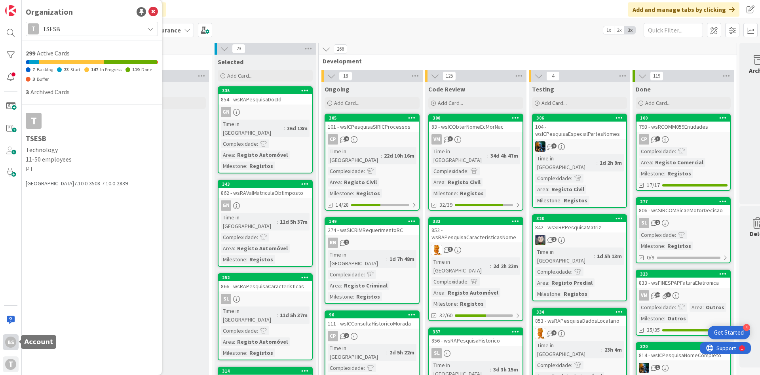
click at [15, 340] on div "BS" at bounding box center [10, 341] width 11 height 11
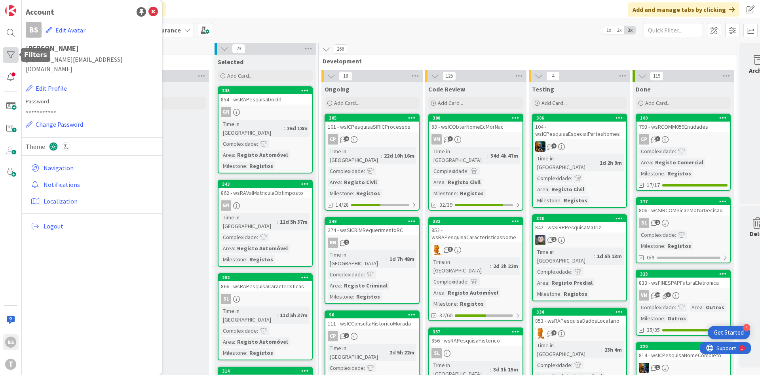
click at [13, 61] on div at bounding box center [11, 55] width 16 height 16
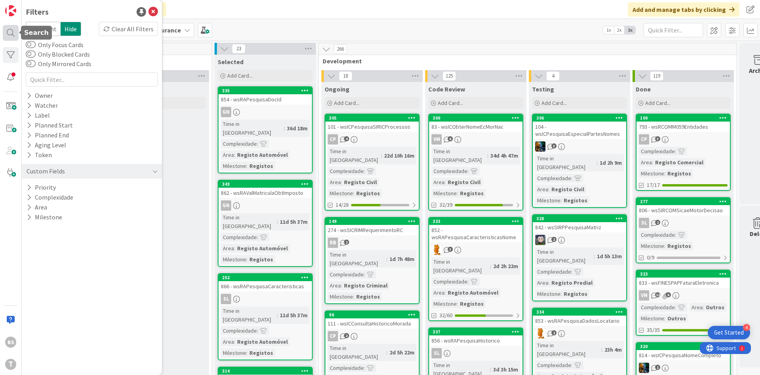
click at [13, 31] on div at bounding box center [11, 33] width 16 height 16
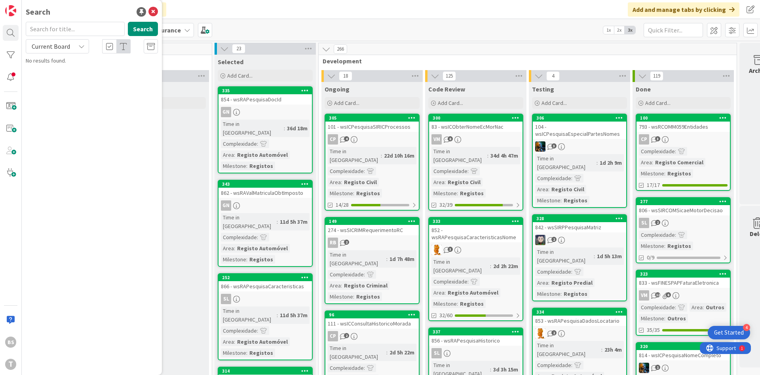
click at [78, 46] on div "Current Board" at bounding box center [57, 46] width 63 height 14
click at [15, 72] on div at bounding box center [11, 77] width 16 height 16
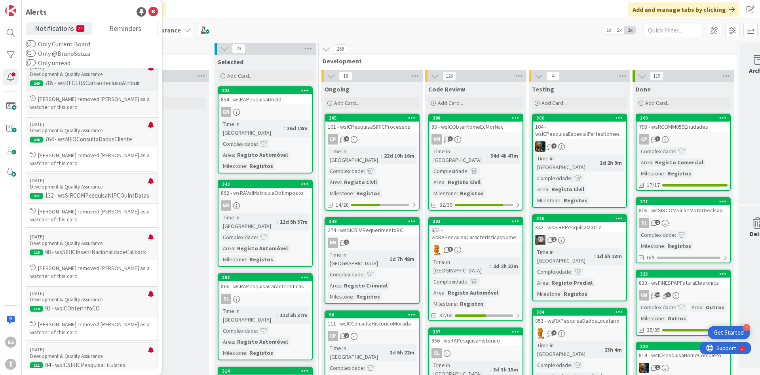
scroll to position [190, 0]
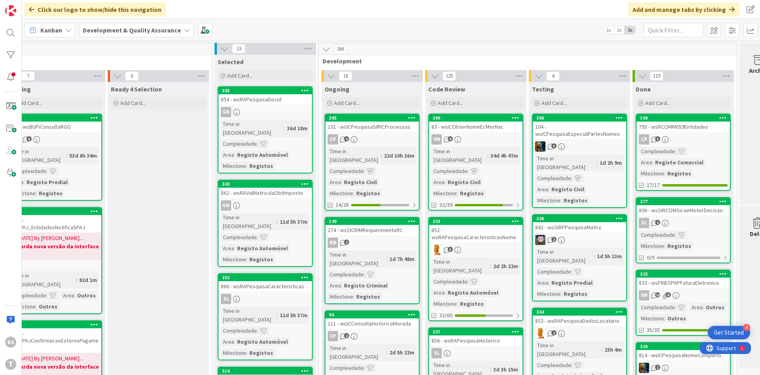
click at [457, 31] on div "Kanban Development & Quality Assurance 1x 2x 3x" at bounding box center [391, 30] width 738 height 22
